Goal: Transaction & Acquisition: Purchase product/service

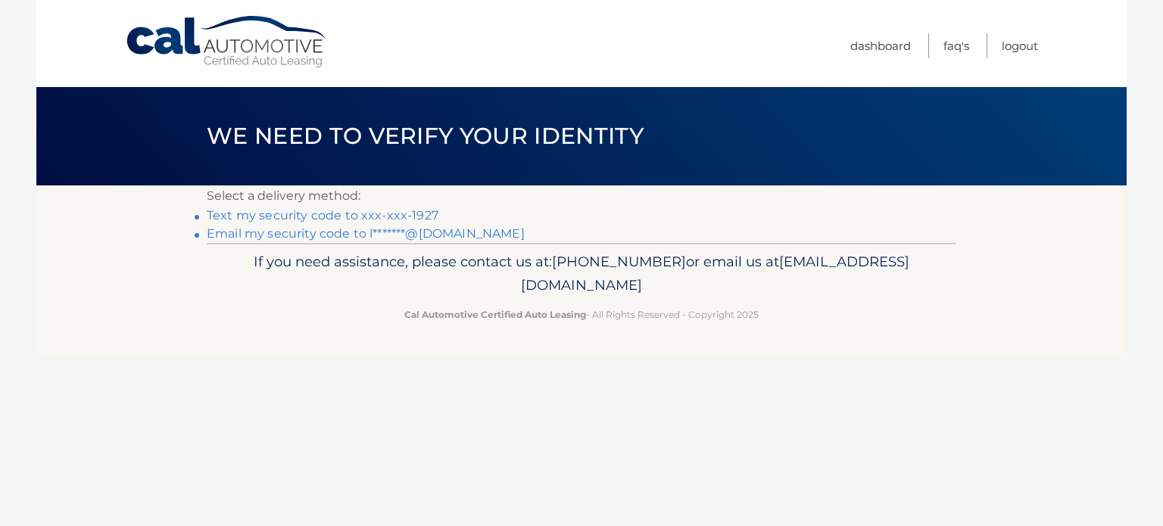
click at [343, 212] on link "Text my security code to xxx-xxx-1927" at bounding box center [323, 215] width 232 height 14
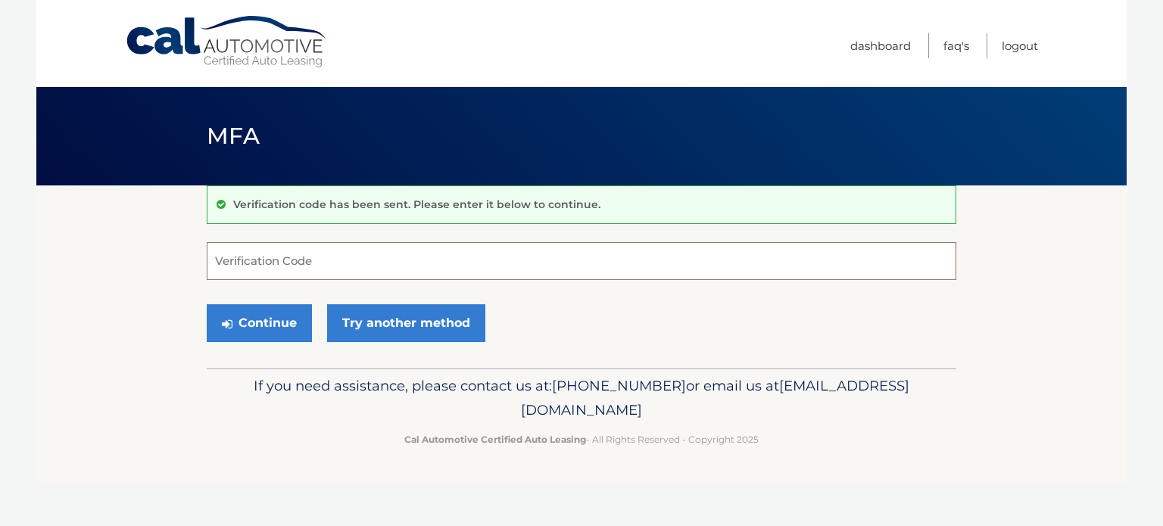
click at [536, 247] on input "Verification Code" at bounding box center [581, 261] width 749 height 38
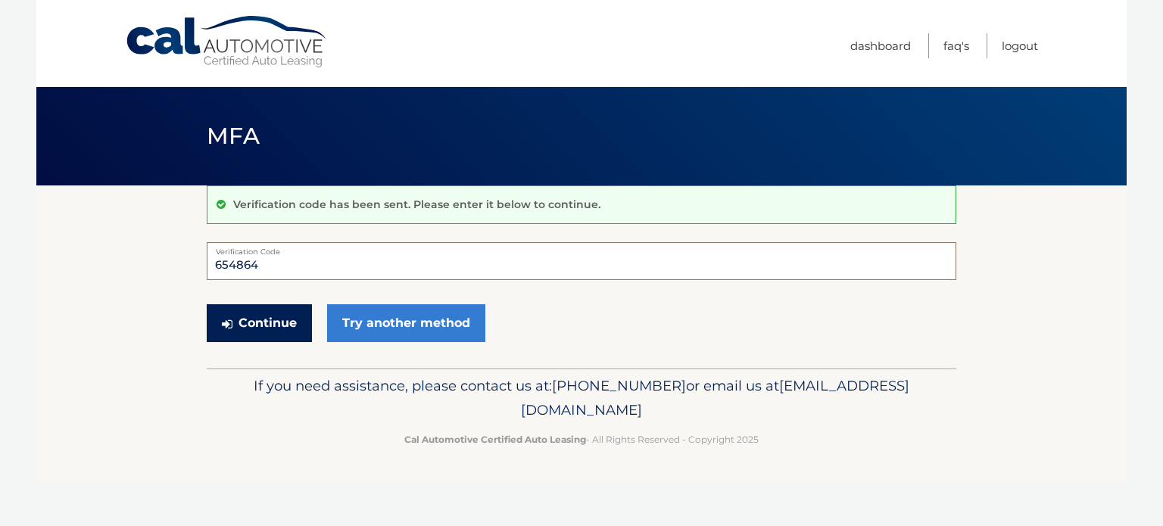
type input "654864"
click at [286, 314] on button "Continue" at bounding box center [259, 323] width 105 height 38
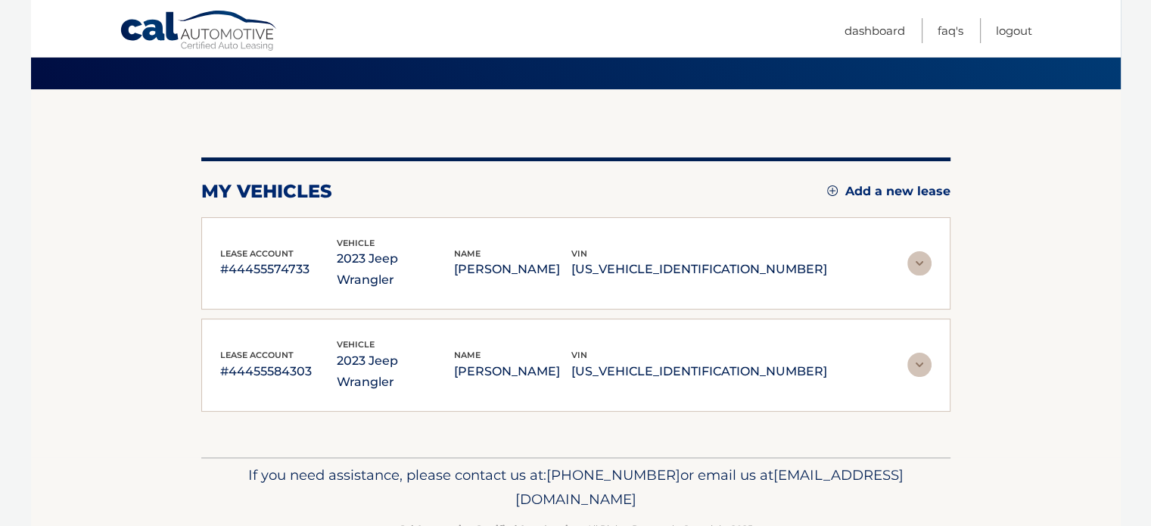
scroll to position [97, 0]
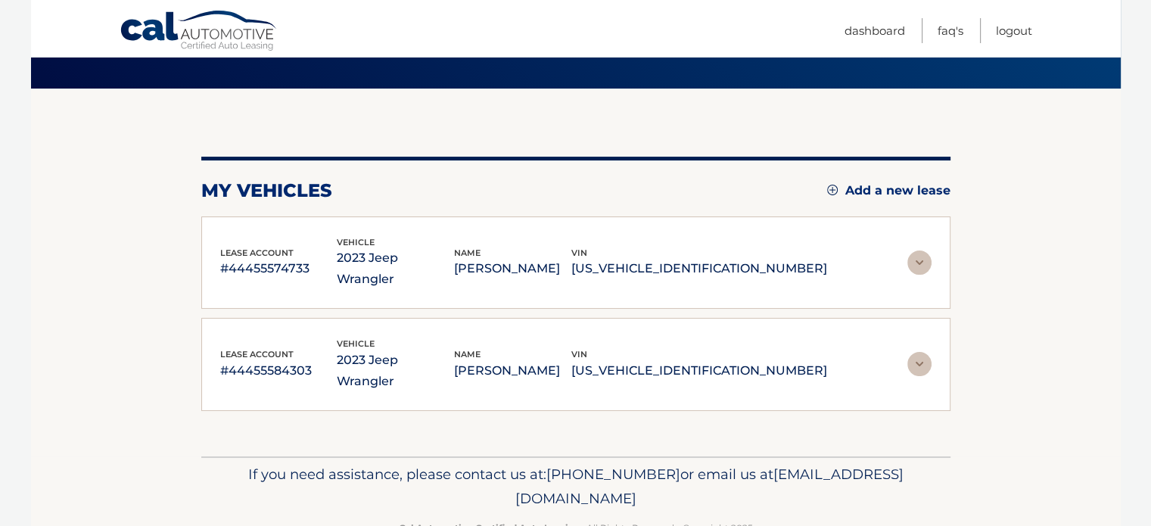
click at [921, 254] on img at bounding box center [920, 263] width 24 height 24
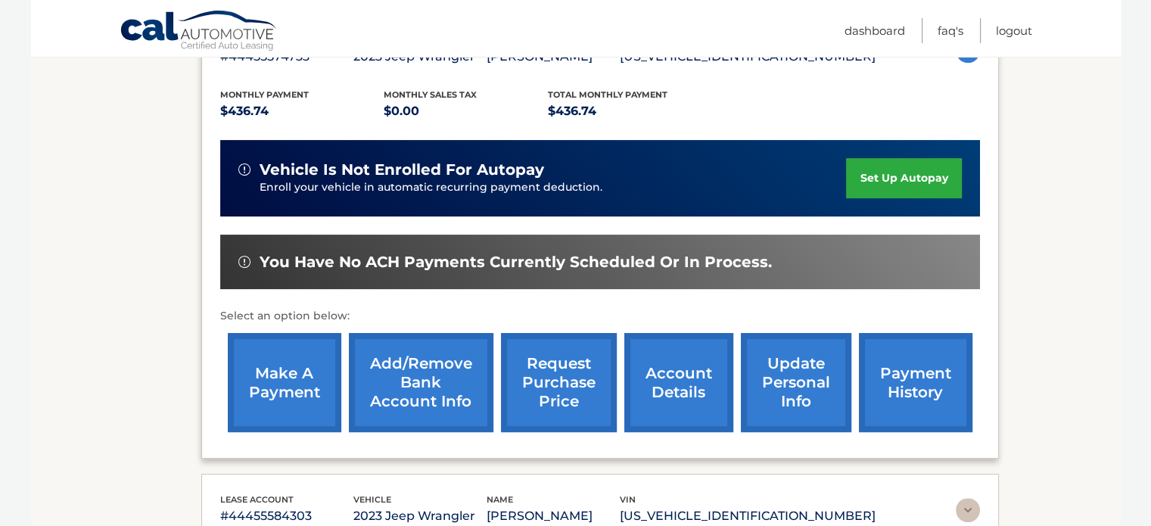
scroll to position [324, 0]
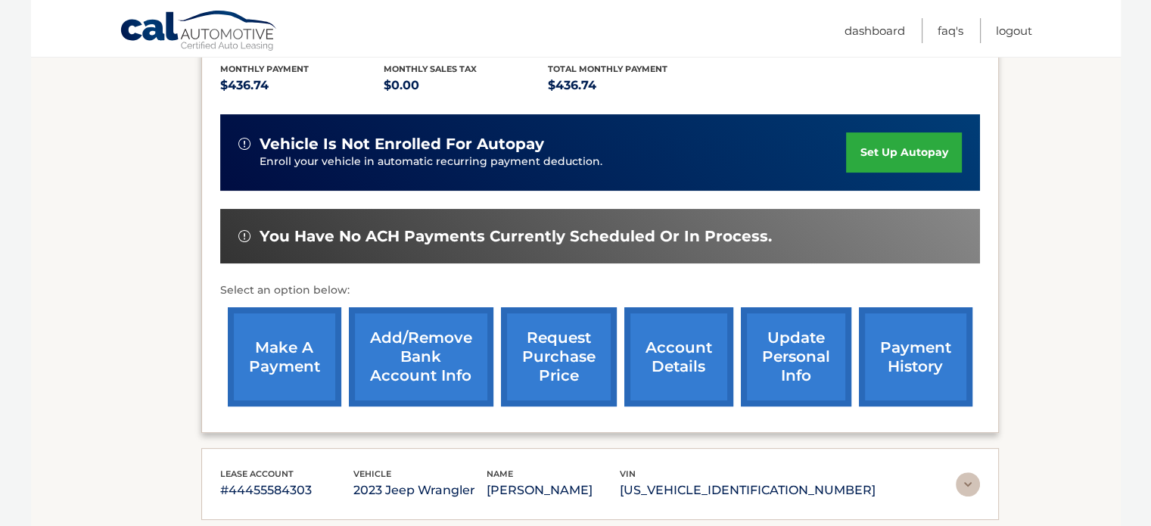
click at [289, 355] on link "make a payment" at bounding box center [285, 356] width 114 height 99
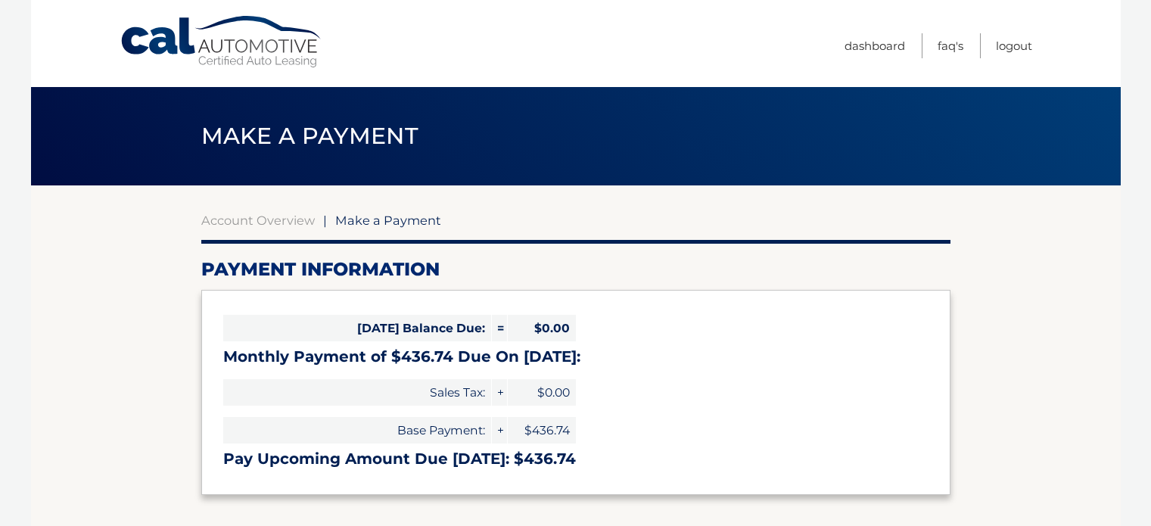
select select "OTc1NWVmYzUtZmQxZi00NDk4LThjOTItYzc5ZDA1ZDgwMmI1"
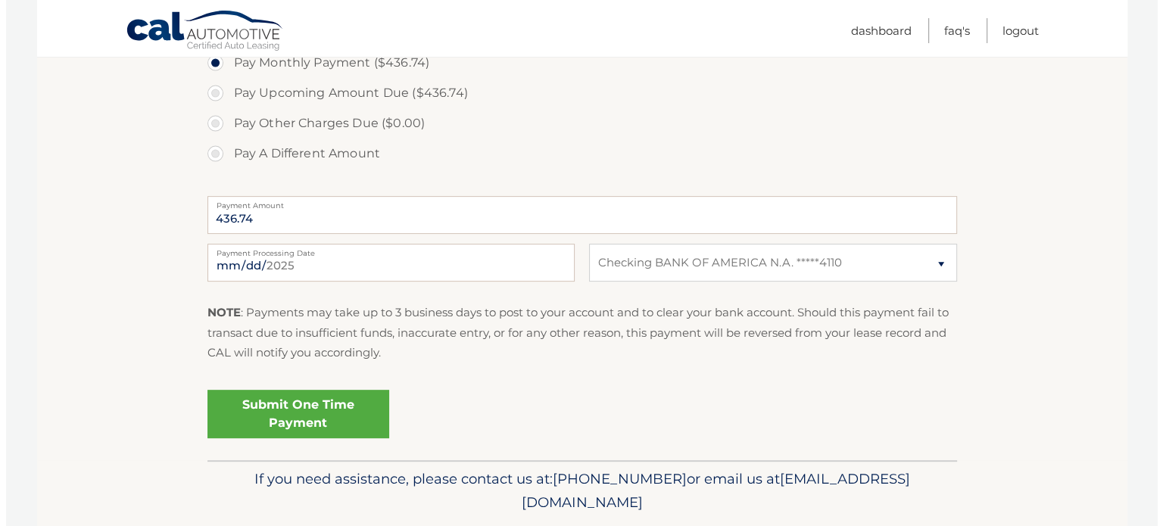
scroll to position [530, 0]
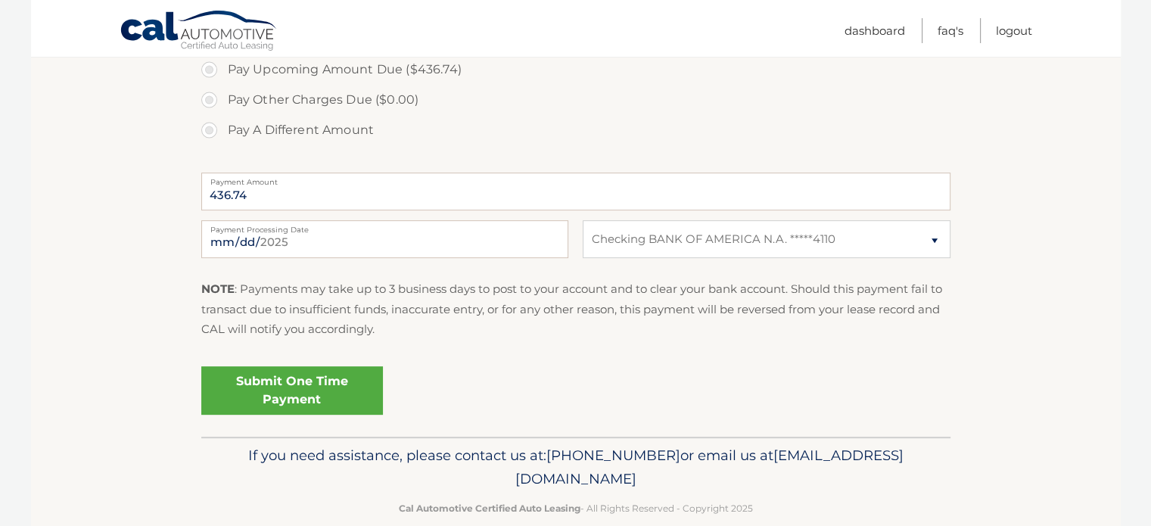
click at [285, 380] on link "Submit One Time Payment" at bounding box center [292, 390] width 182 height 48
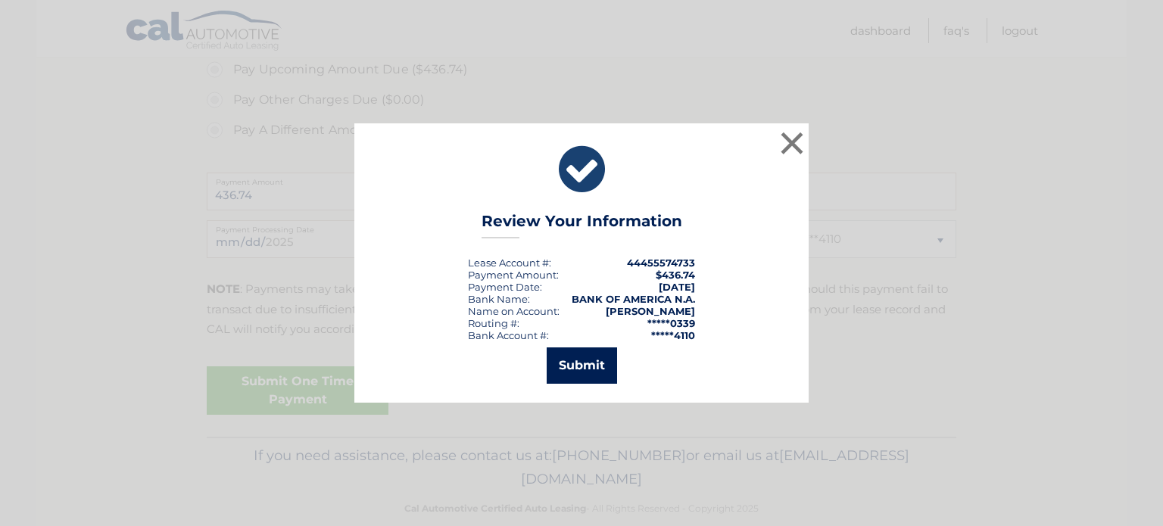
click at [569, 370] on button "Submit" at bounding box center [582, 365] width 70 height 36
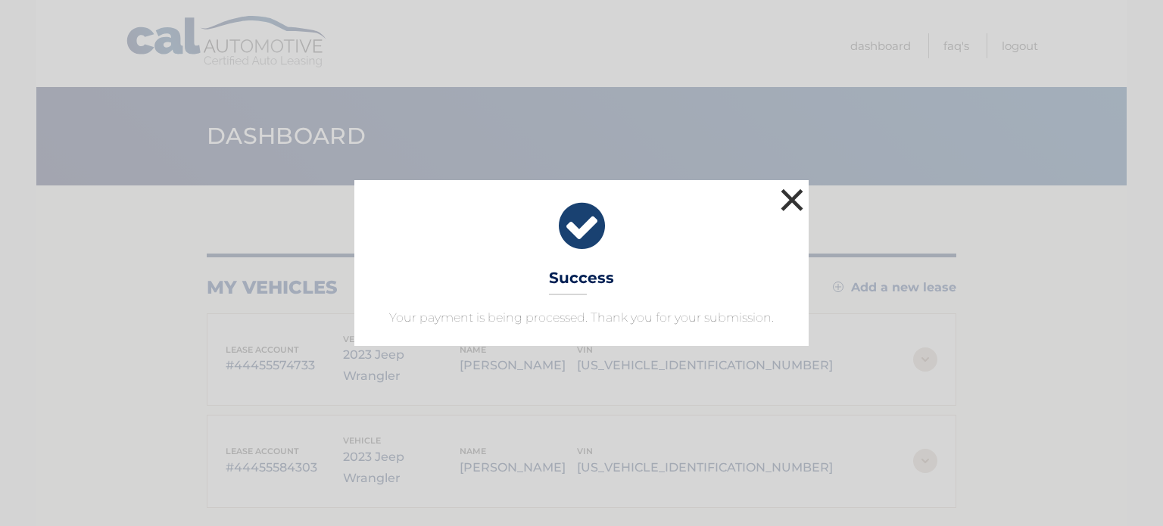
click at [796, 201] on button "×" at bounding box center [792, 200] width 30 height 30
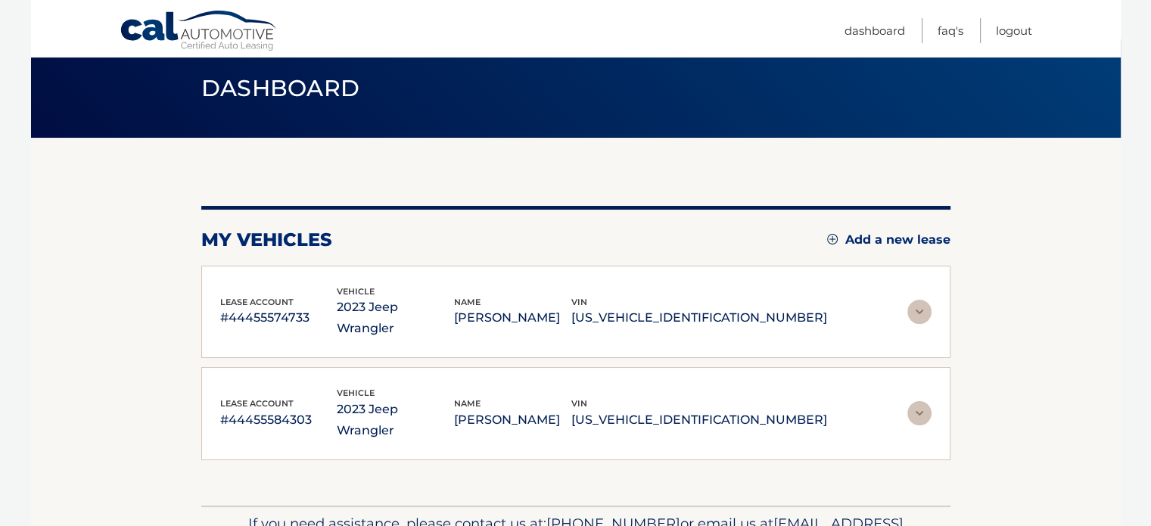
scroll to position [97, 0]
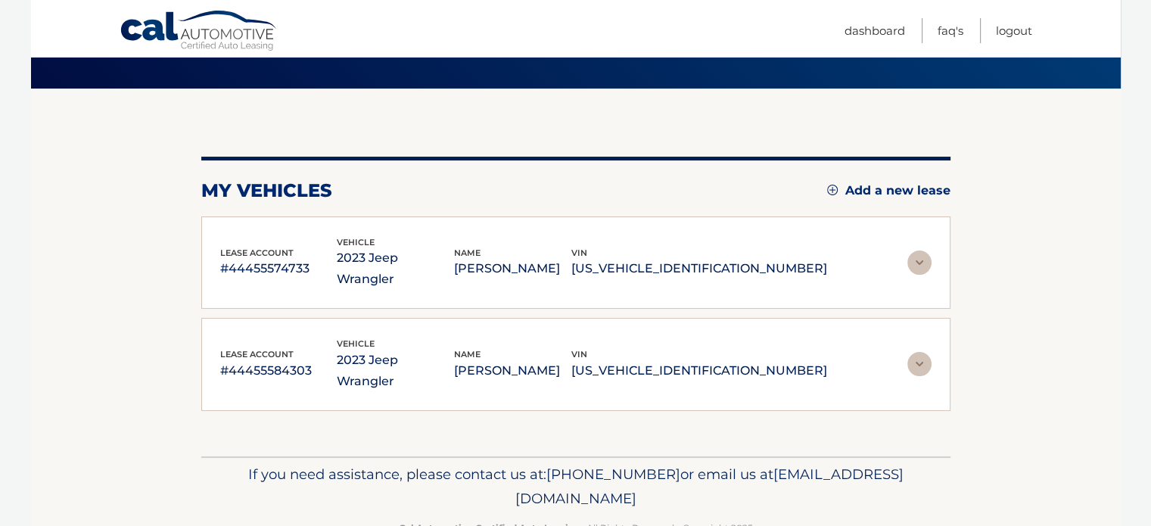
click at [921, 352] on img at bounding box center [920, 364] width 24 height 24
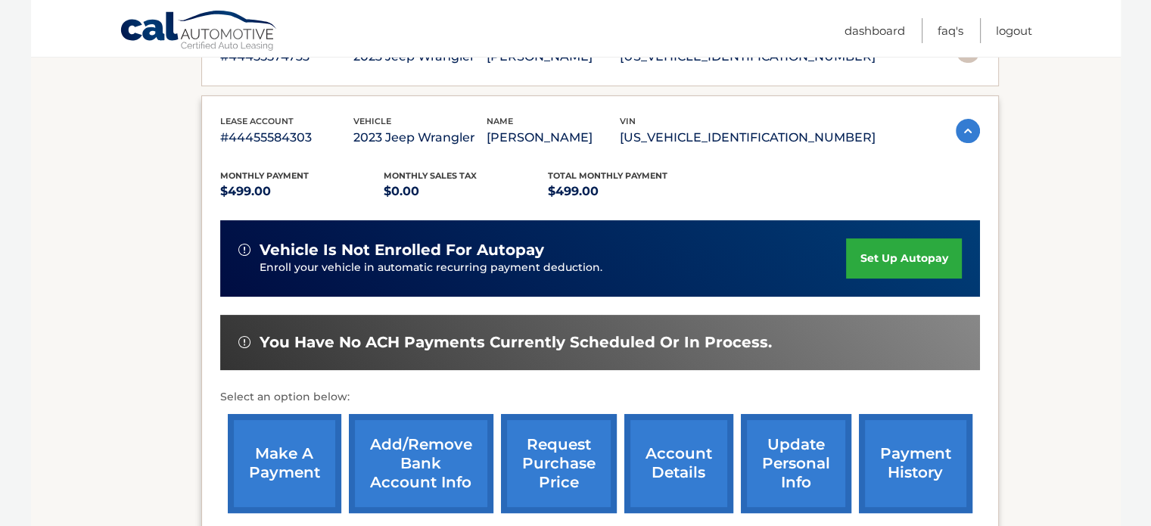
scroll to position [324, 0]
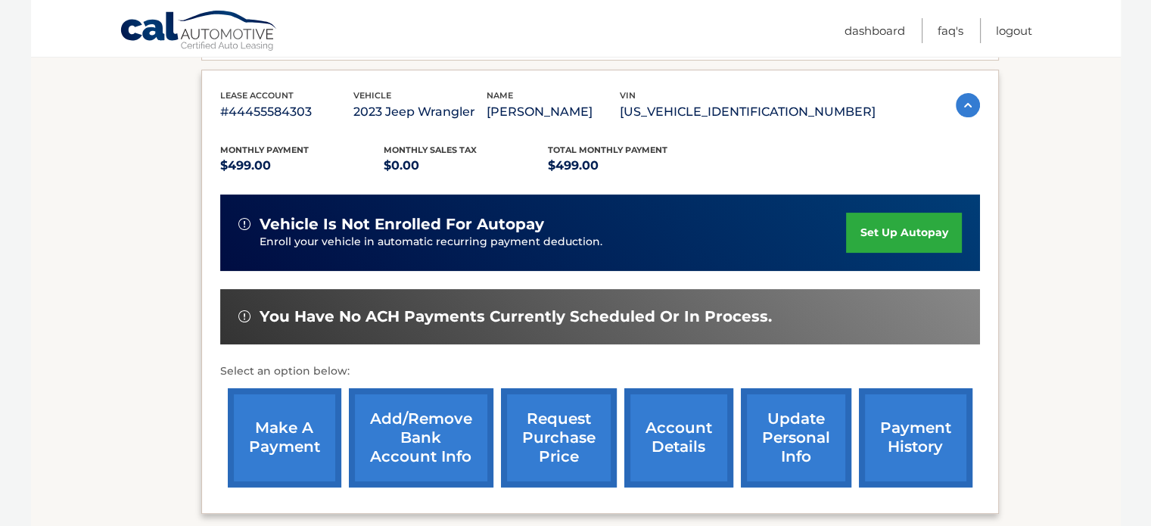
click at [292, 423] on link "make a payment" at bounding box center [285, 437] width 114 height 99
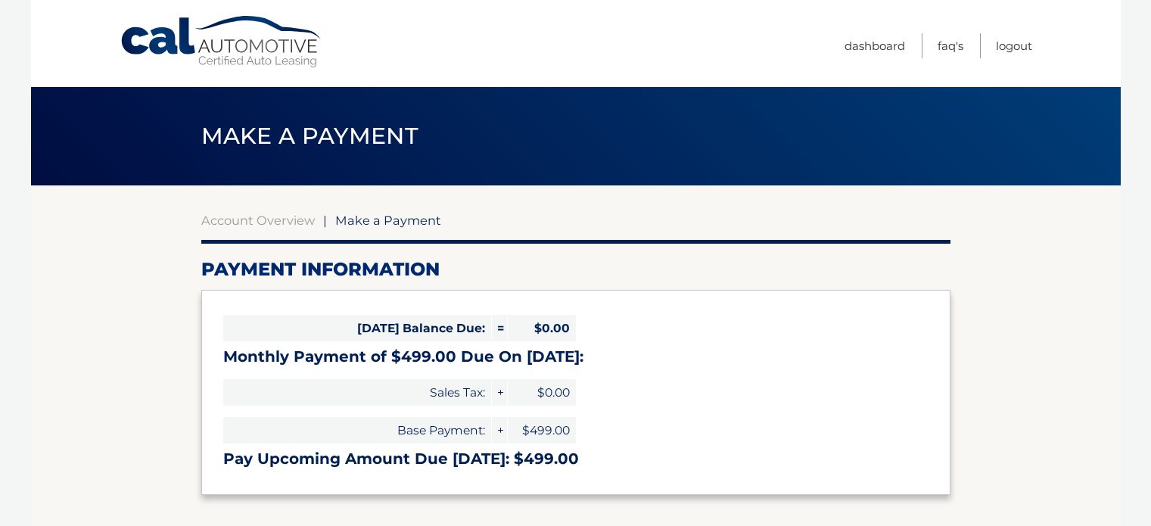
select select "ZWRkMGM5OTMtNmM4Ny00OTMxLWFiOGItYzUyM2VhZWJlYzZj"
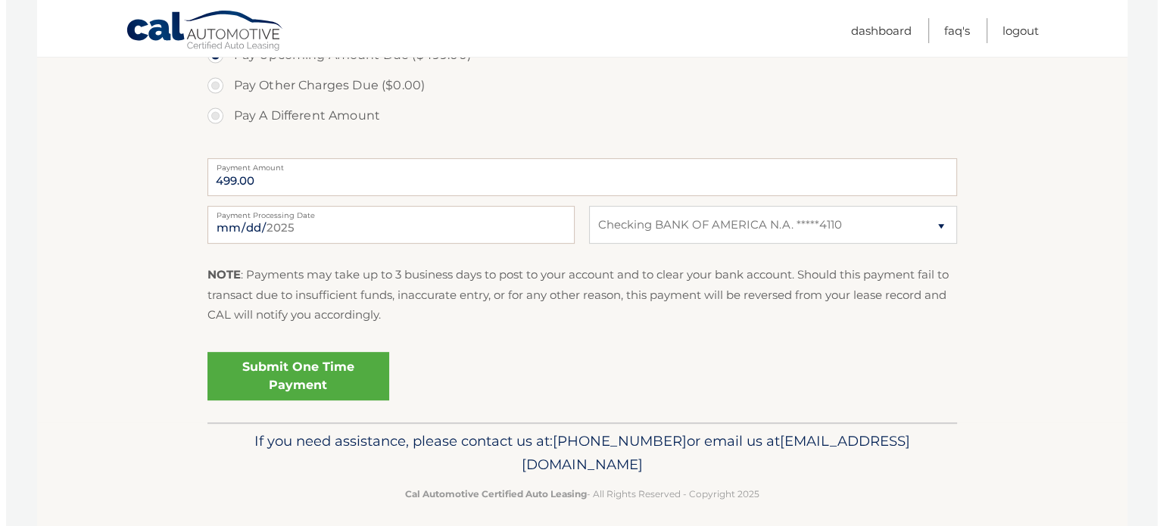
scroll to position [554, 0]
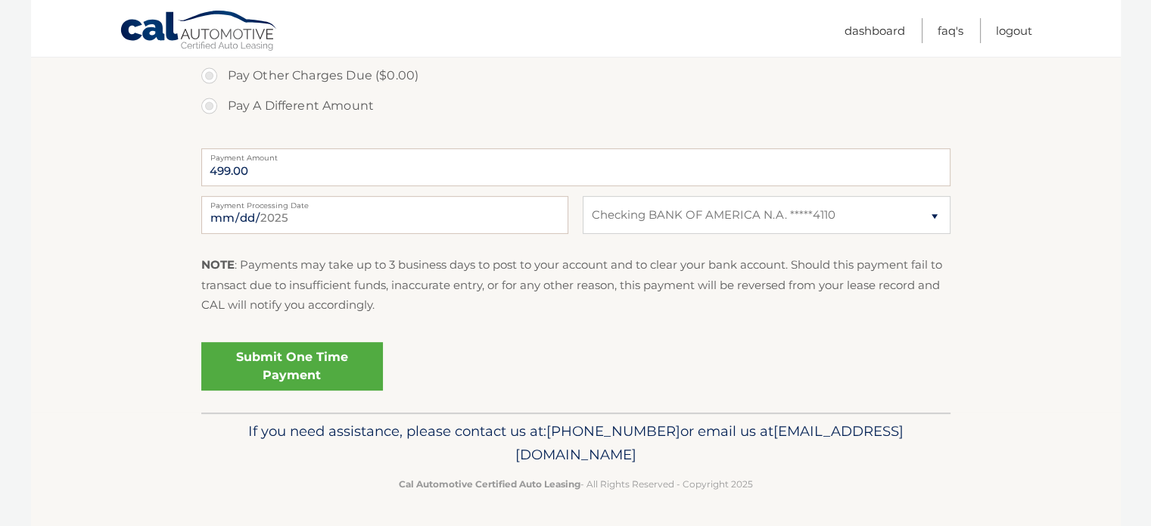
click at [323, 366] on link "Submit One Time Payment" at bounding box center [292, 366] width 182 height 48
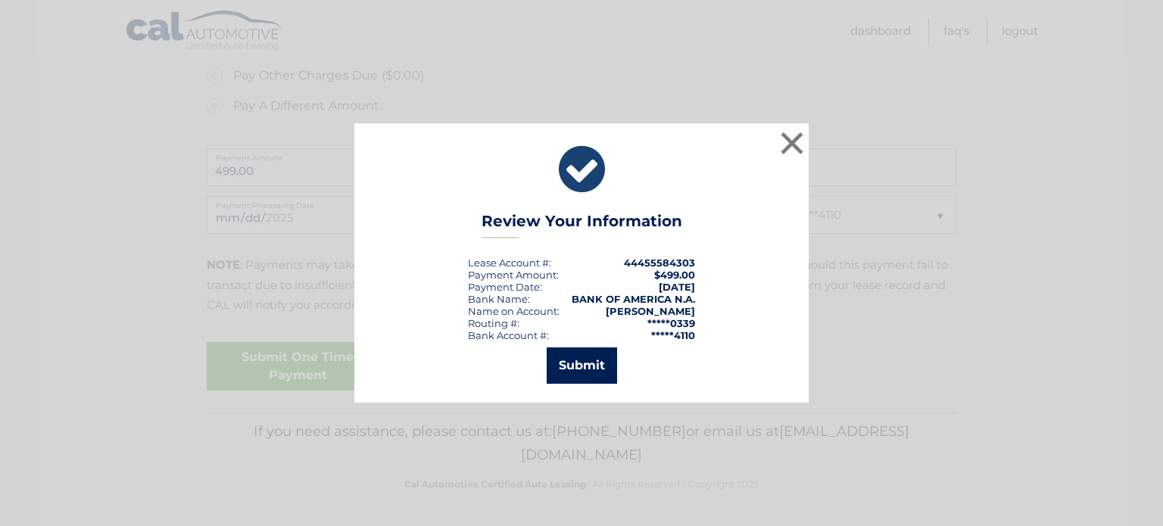
click at [569, 366] on button "Submit" at bounding box center [582, 365] width 70 height 36
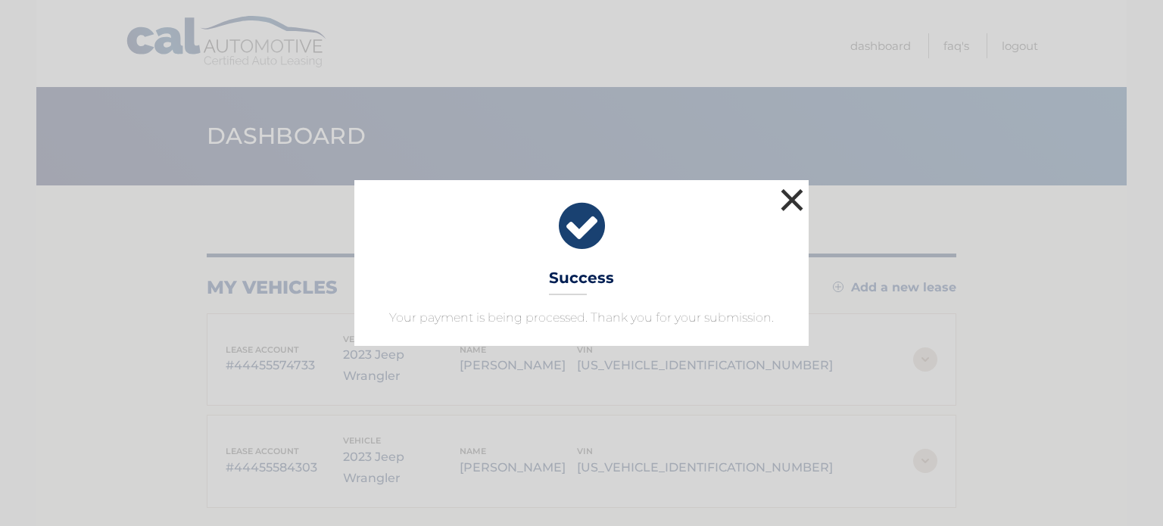
click at [798, 198] on button "×" at bounding box center [792, 200] width 30 height 30
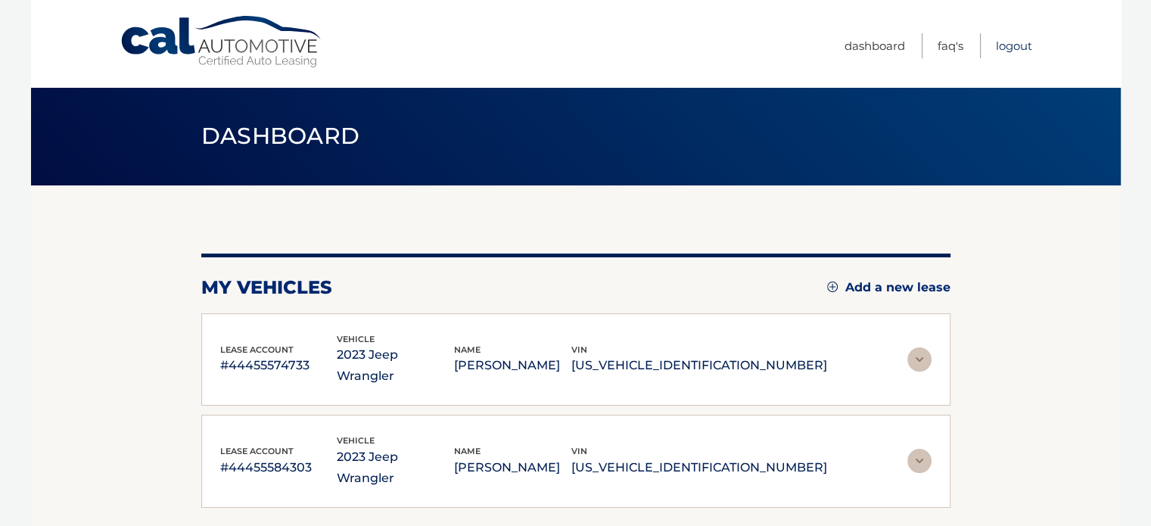
click at [1002, 41] on link "Logout" at bounding box center [1014, 45] width 36 height 25
